Goal: Task Accomplishment & Management: Complete application form

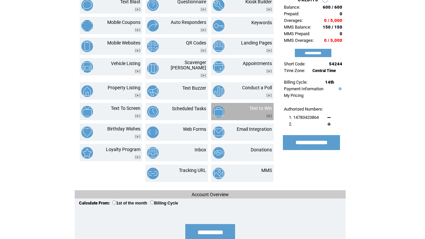
scroll to position [52, 0]
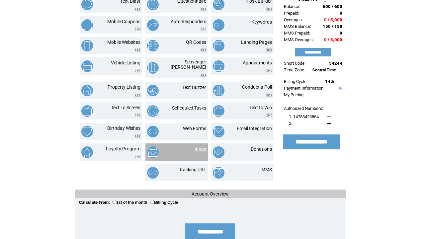
click at [202, 146] on link "Inbox" at bounding box center [201, 148] width 12 height 5
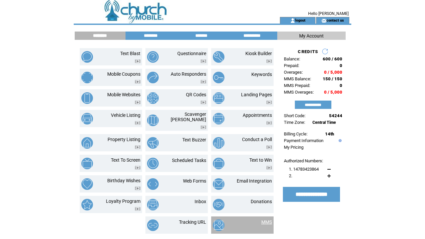
click at [265, 220] on link "MMS" at bounding box center [266, 222] width 11 height 5
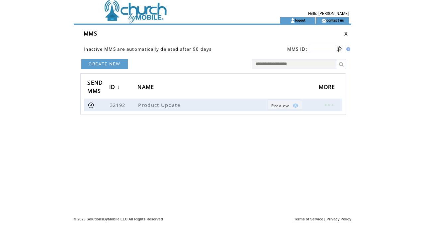
click at [117, 64] on link "CREATE NEW" at bounding box center [104, 64] width 46 height 10
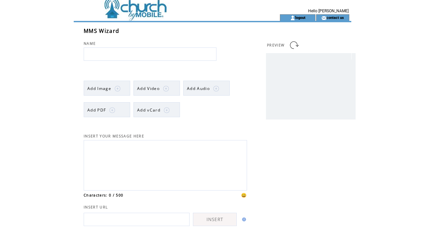
scroll to position [2, 0]
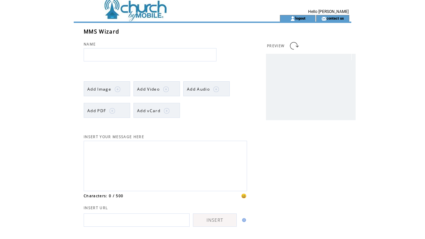
click at [111, 87] on td at bounding box center [112, 89] width 3 height 15
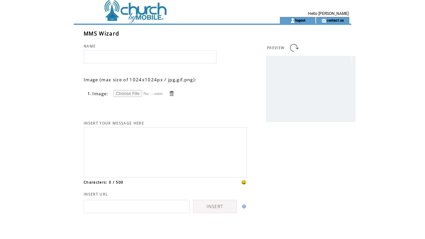
click at [135, 93] on input "file" at bounding box center [138, 93] width 50 height 7
type input "**********"
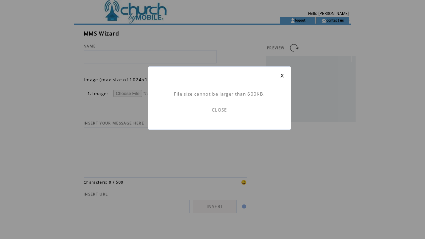
scroll to position [0, 0]
click at [221, 112] on link "CLOSE" at bounding box center [219, 110] width 15 height 6
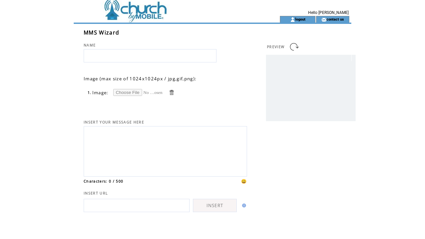
scroll to position [1, 0]
click at [130, 93] on input "file" at bounding box center [138, 92] width 50 height 7
type input "**********"
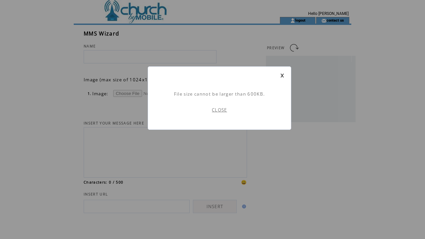
scroll to position [0, 0]
click at [283, 75] on link at bounding box center [282, 75] width 4 height 4
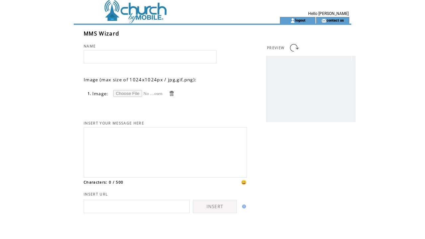
click at [124, 94] on input "file" at bounding box center [138, 93] width 50 height 7
type input "**********"
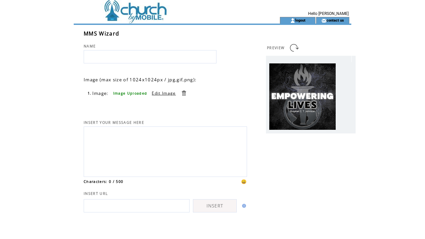
click at [184, 93] on link at bounding box center [184, 93] width 6 height 6
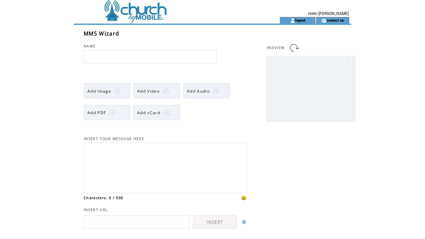
click at [109, 92] on span "Add Image" at bounding box center [99, 91] width 24 height 6
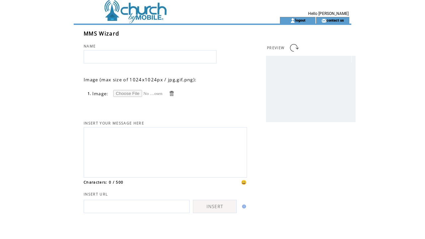
click at [126, 93] on input "file" at bounding box center [138, 93] width 50 height 7
type input "**********"
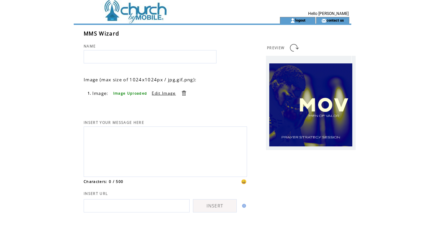
scroll to position [1, 0]
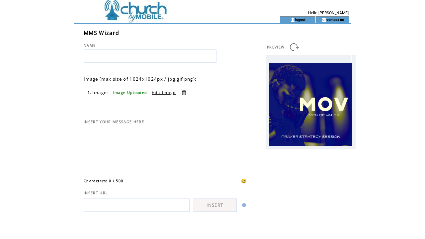
click at [186, 93] on link at bounding box center [184, 92] width 6 height 6
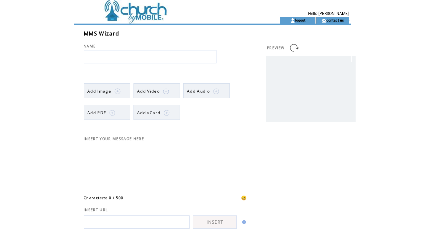
click at [110, 91] on span "Add Image" at bounding box center [99, 91] width 24 height 6
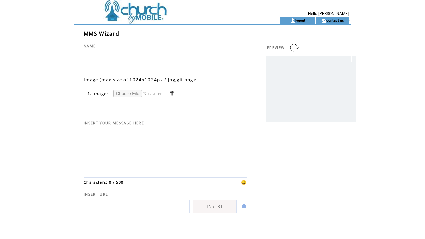
click at [124, 92] on input "file" at bounding box center [138, 93] width 50 height 7
type input "**********"
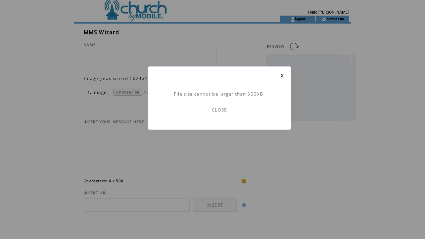
scroll to position [2, 0]
click at [281, 74] on link at bounding box center [282, 75] width 4 height 4
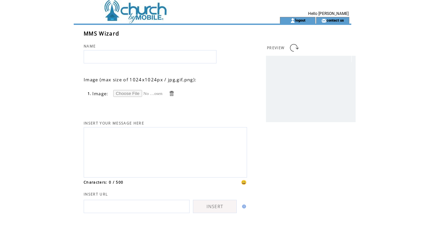
click at [126, 93] on input "file" at bounding box center [138, 93] width 50 height 7
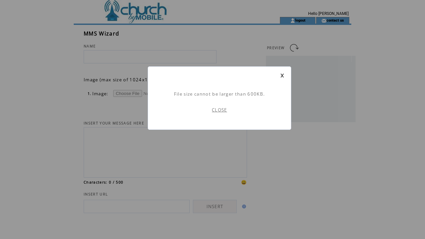
scroll to position [0, 0]
click at [282, 74] on link at bounding box center [282, 75] width 4 height 4
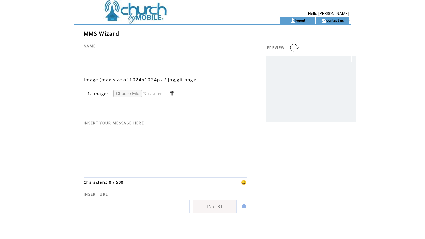
click at [159, 15] on td at bounding box center [165, 8] width 182 height 17
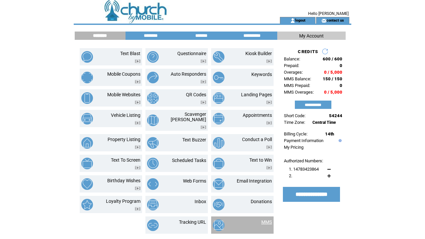
click at [265, 220] on link "MMS" at bounding box center [266, 222] width 11 height 5
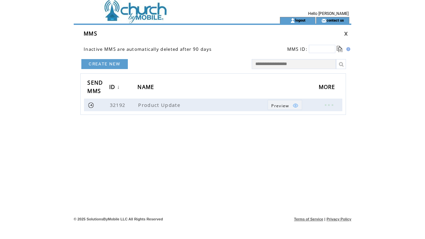
click at [117, 65] on link "CREATE NEW" at bounding box center [104, 64] width 46 height 10
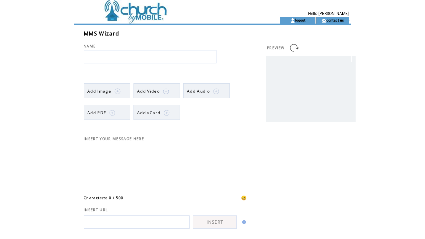
click at [94, 92] on span "Add Image" at bounding box center [99, 91] width 24 height 6
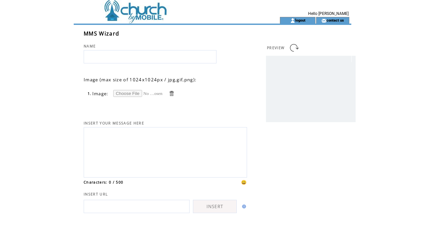
click at [129, 94] on input "file" at bounding box center [138, 93] width 50 height 7
type input "**********"
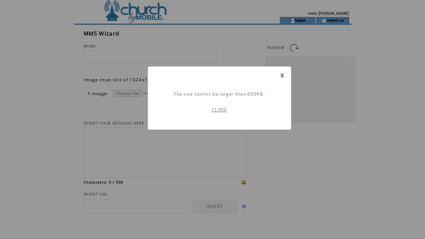
scroll to position [0, 0]
click at [221, 109] on link "CLOSE" at bounding box center [219, 110] width 15 height 6
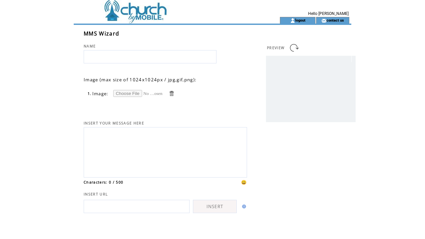
click at [121, 94] on input "file" at bounding box center [138, 93] width 50 height 7
click at [136, 94] on input "file" at bounding box center [138, 93] width 50 height 7
type input "**********"
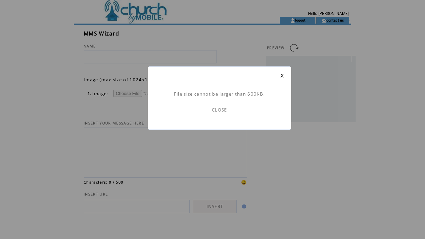
scroll to position [0, 0]
click at [282, 76] on link at bounding box center [282, 75] width 4 height 4
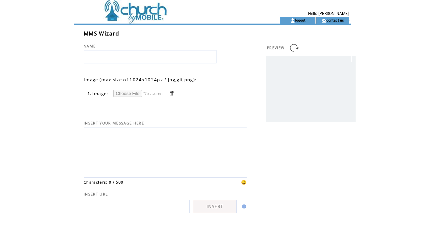
scroll to position [0, 0]
click at [130, 94] on input "file" at bounding box center [138, 93] width 50 height 7
type input "**********"
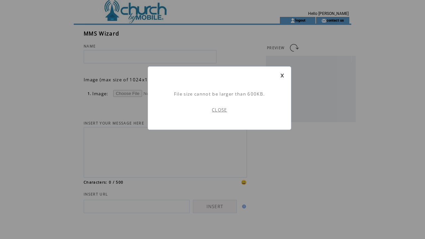
scroll to position [0, 0]
click at [215, 111] on link "CLOSE" at bounding box center [219, 110] width 15 height 6
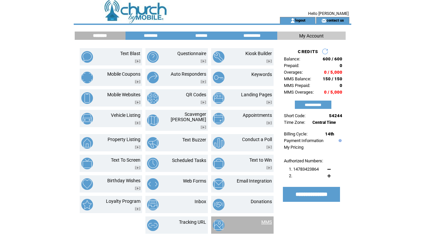
click at [263, 220] on link "MMS" at bounding box center [266, 222] width 11 height 5
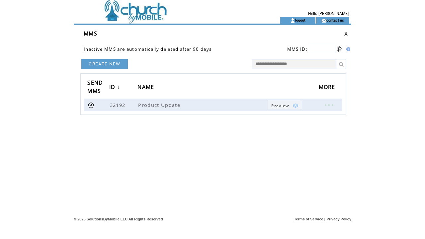
click at [110, 65] on link "CREATE NEW" at bounding box center [104, 64] width 46 height 10
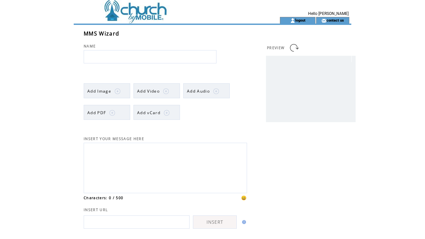
click at [110, 93] on span "Add Image" at bounding box center [99, 91] width 24 height 6
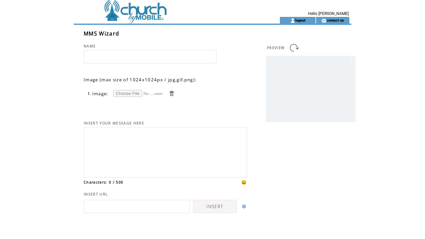
click at [118, 93] on input "file" at bounding box center [138, 93] width 50 height 7
type input "**********"
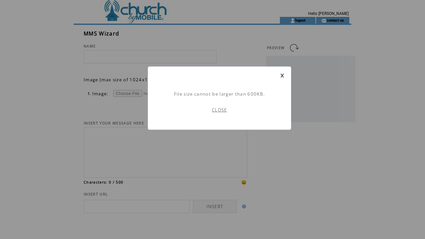
scroll to position [0, 0]
click at [219, 110] on link "CLOSE" at bounding box center [219, 110] width 15 height 6
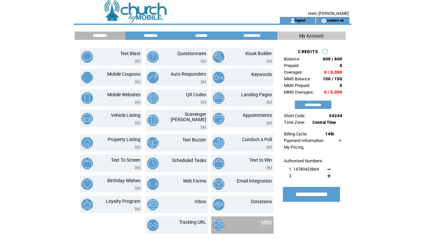
click at [268, 220] on link "MMS" at bounding box center [266, 222] width 11 height 5
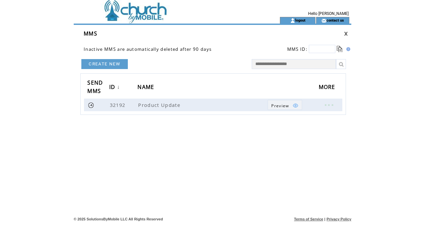
click at [105, 64] on link "CREATE NEW" at bounding box center [104, 64] width 46 height 10
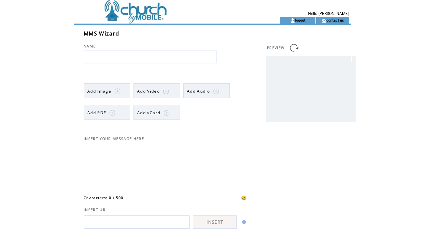
click at [99, 92] on span "Add Image" at bounding box center [99, 91] width 24 height 6
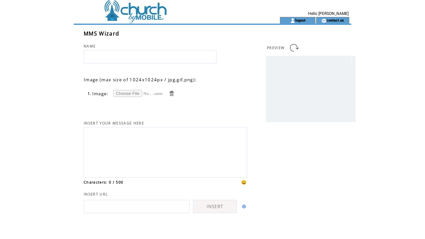
click at [128, 94] on input "file" at bounding box center [138, 93] width 50 height 7
type input "**********"
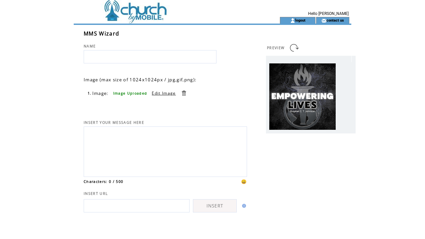
click at [134, 94] on span "Image Uploaded" at bounding box center [130, 93] width 34 height 5
click at [184, 93] on link at bounding box center [184, 93] width 6 height 6
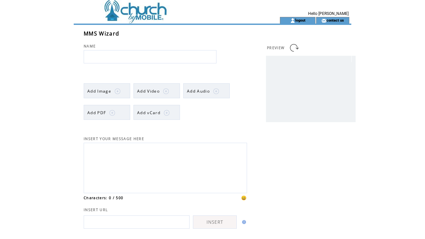
click at [114, 94] on td at bounding box center [112, 91] width 3 height 15
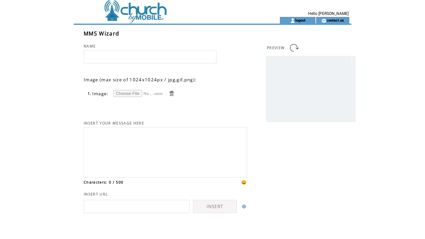
click at [120, 94] on input "file" at bounding box center [138, 93] width 50 height 7
type input "**********"
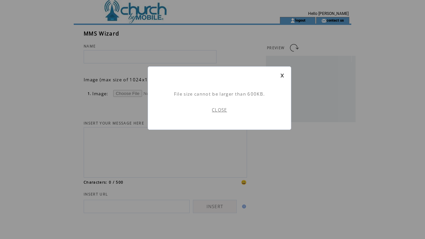
scroll to position [0, 0]
click at [283, 77] on link at bounding box center [282, 75] width 4 height 4
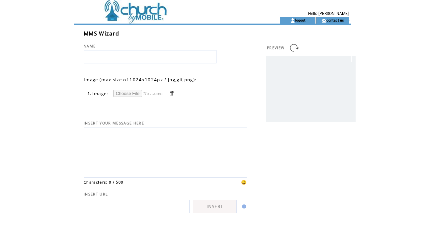
click at [121, 92] on input "file" at bounding box center [138, 93] width 50 height 7
type input "**********"
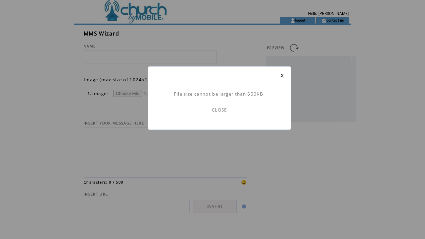
scroll to position [0, 0]
click at [282, 75] on link at bounding box center [282, 75] width 4 height 4
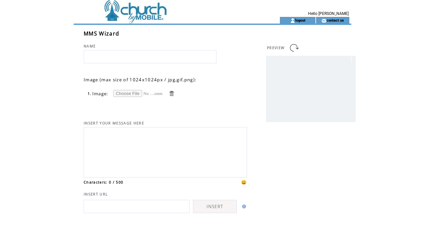
click at [132, 92] on input "file" at bounding box center [138, 93] width 50 height 7
type input "**********"
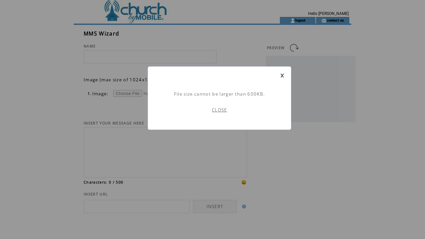
scroll to position [0, 0]
click at [222, 110] on link "CLOSE" at bounding box center [219, 110] width 15 height 6
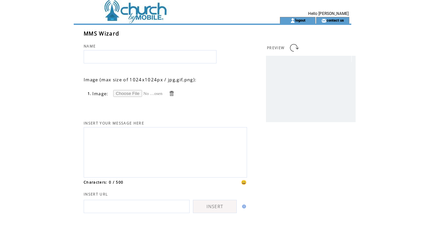
click at [128, 93] on input "file" at bounding box center [138, 93] width 50 height 7
type input "**********"
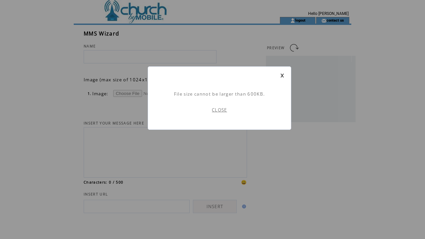
scroll to position [0, 0]
click at [217, 111] on link "CLOSE" at bounding box center [219, 110] width 15 height 6
